Goal: Find specific page/section: Find specific page/section

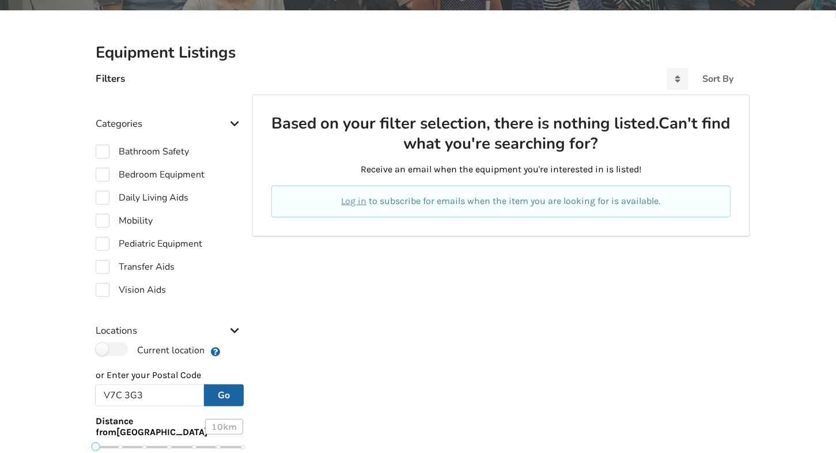
scroll to position [255, 0]
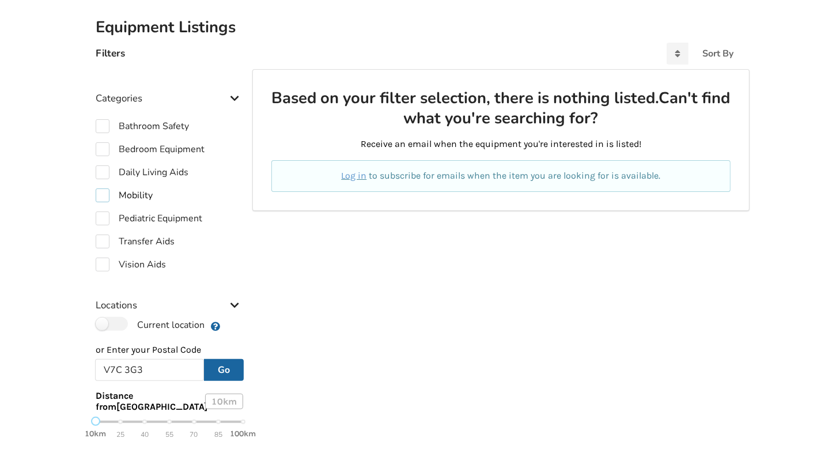
click at [102, 191] on label "Mobility" at bounding box center [124, 195] width 57 height 14
checkbox input "true"
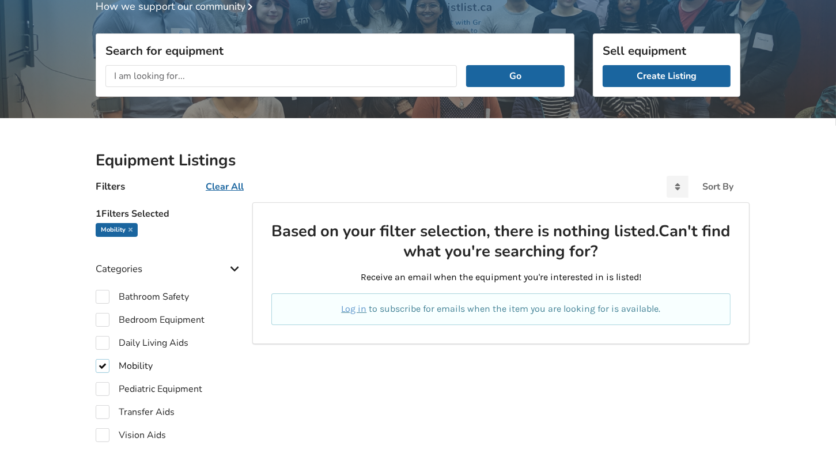
scroll to position [104, 0]
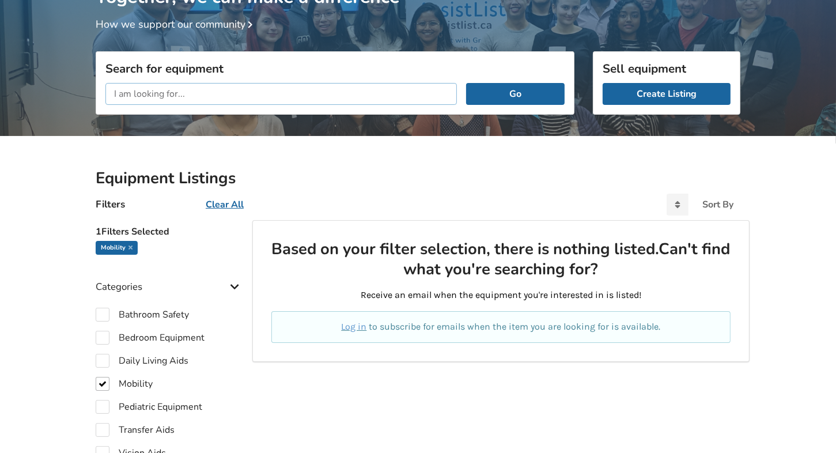
click at [110, 91] on input "text" at bounding box center [281, 94] width 352 height 22
type input "Shoprider M electric wheelchair"
click at [510, 93] on button "Go" at bounding box center [515, 94] width 99 height 22
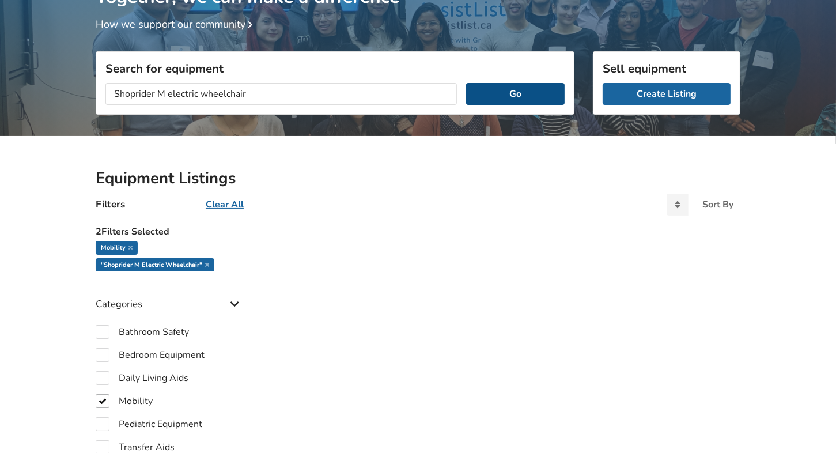
scroll to position [103, 0]
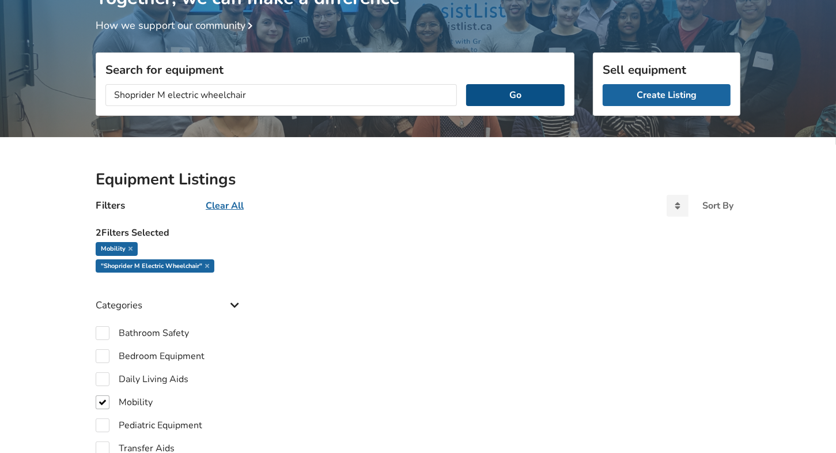
click at [508, 91] on button "Go" at bounding box center [515, 95] width 99 height 22
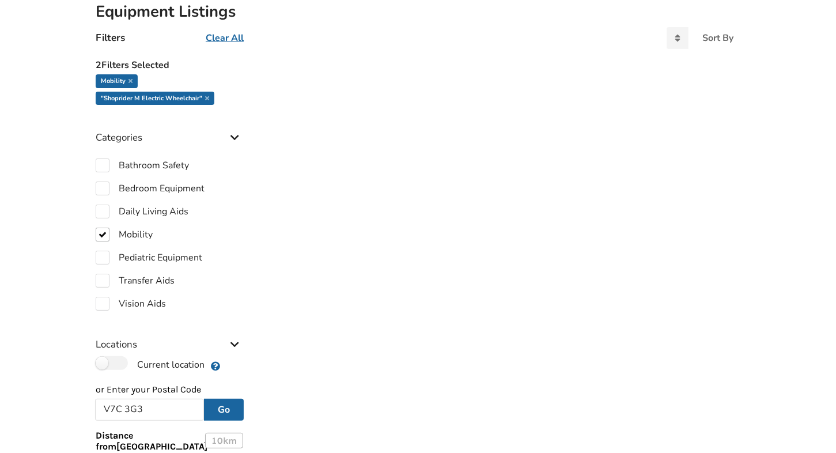
scroll to position [0, 0]
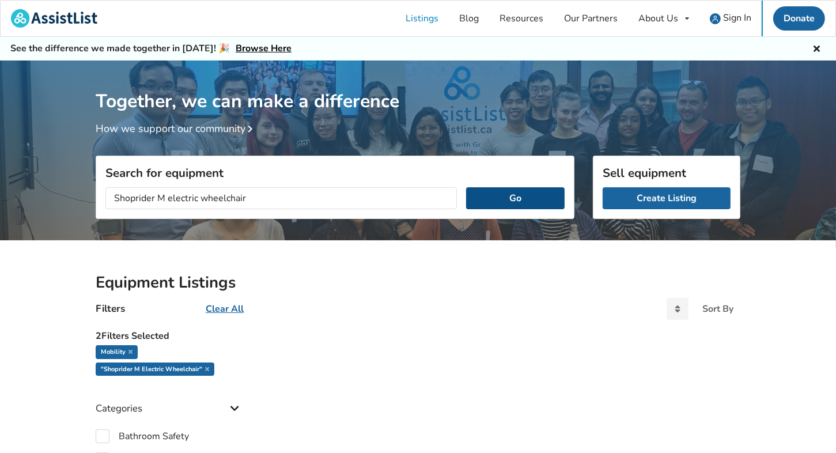
scroll to position [104, 0]
